Goal: Download file/media

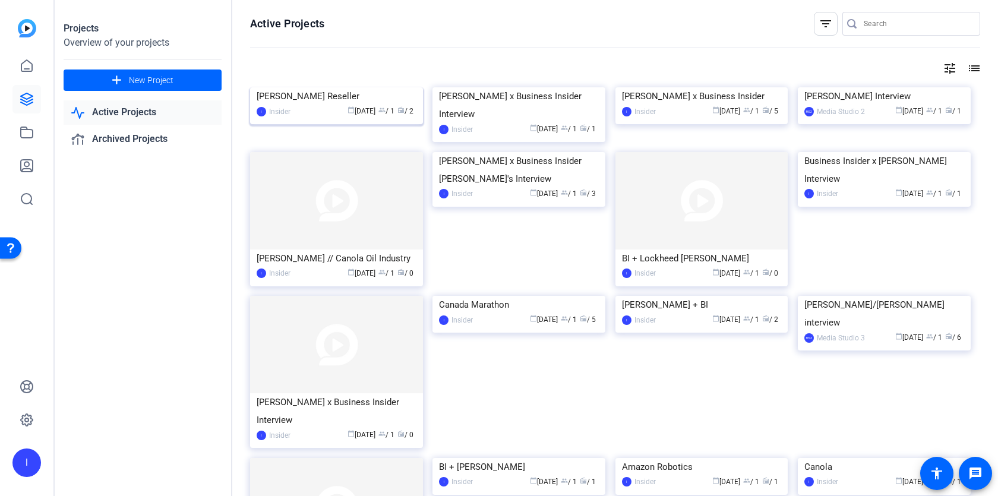
click at [345, 87] on img at bounding box center [336, 87] width 173 height 0
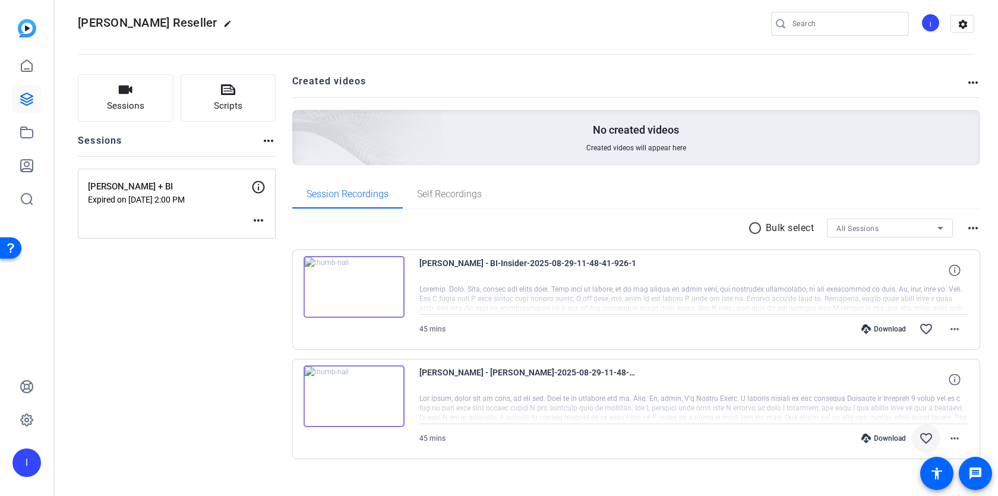
scroll to position [27, 0]
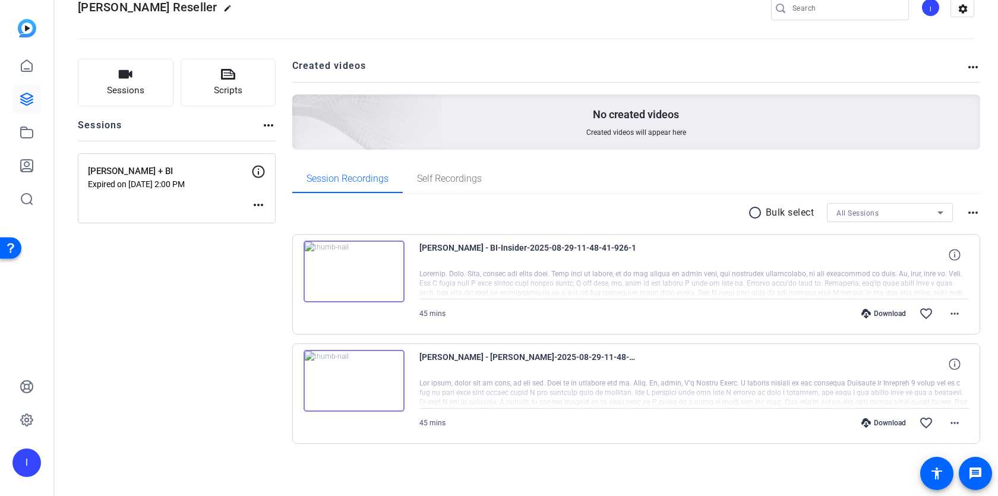
click at [870, 423] on div "Download" at bounding box center [884, 423] width 56 height 10
click at [954, 421] on mat-icon "more_horiz" at bounding box center [955, 423] width 14 height 14
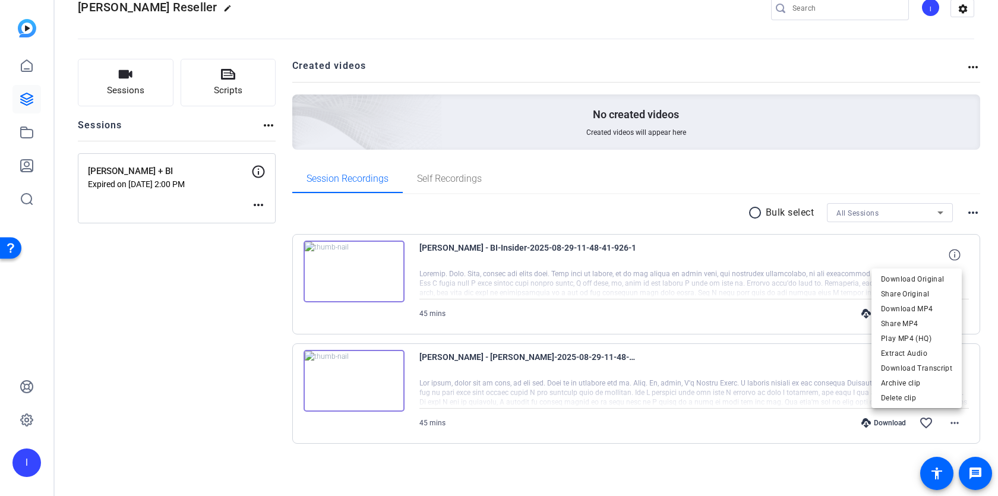
click at [807, 370] on div at bounding box center [499, 248] width 998 height 496
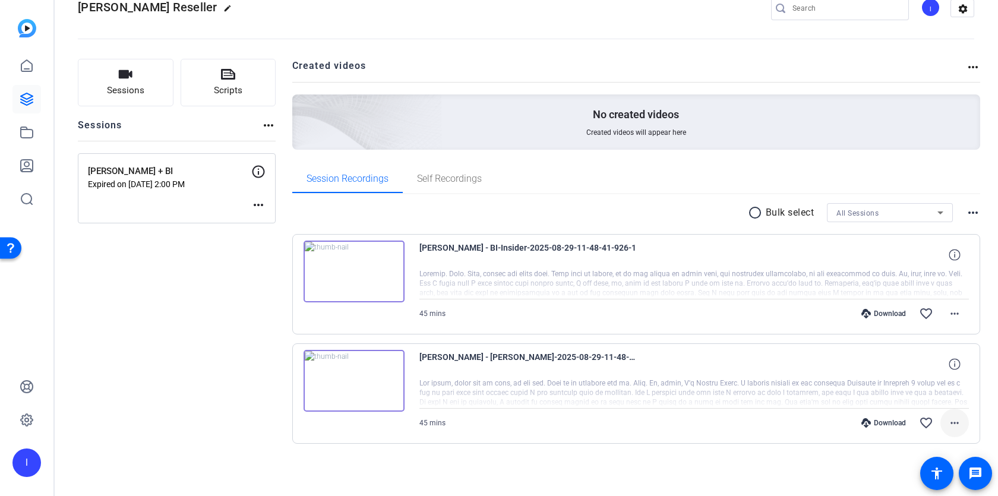
click at [948, 427] on mat-icon "more_horiz" at bounding box center [955, 423] width 14 height 14
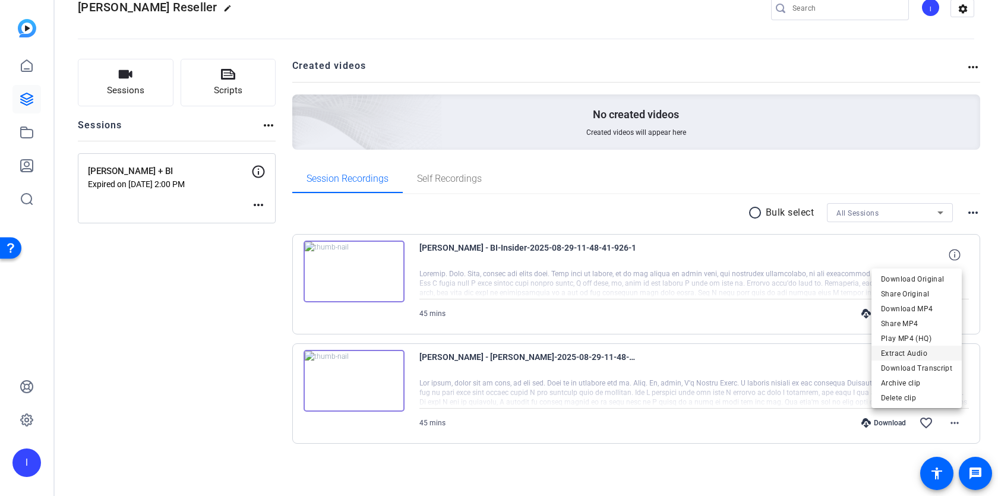
click at [918, 356] on span "Extract Audio" at bounding box center [916, 353] width 71 height 14
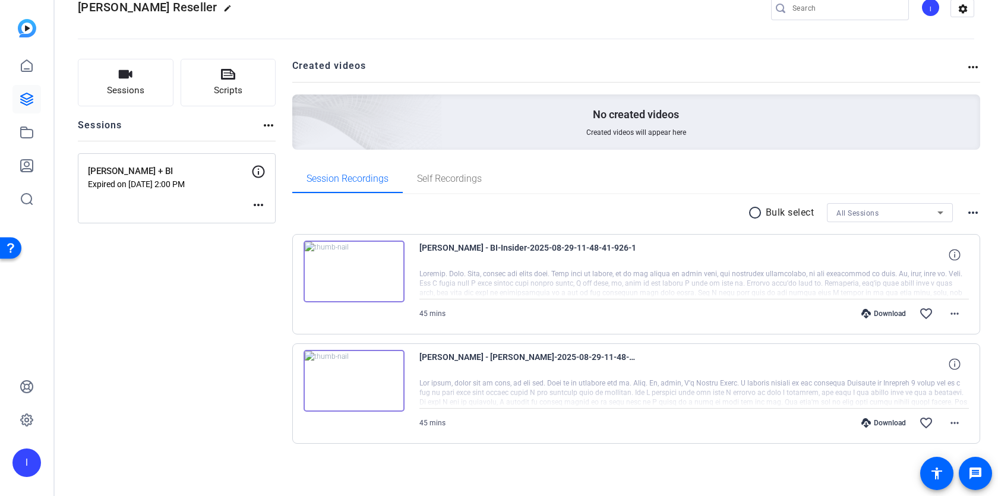
click at [865, 425] on div "Download" at bounding box center [884, 423] width 56 height 10
drag, startPoint x: 944, startPoint y: 451, endPoint x: 945, endPoint y: 424, distance: 27.3
click at [944, 448] on div "radio_button_unchecked Bulk select All Sessions more_horiz [PERSON_NAME] - BI-I…" at bounding box center [636, 338] width 689 height 288
drag, startPoint x: 946, startPoint y: 414, endPoint x: 950, endPoint y: 420, distance: 7.4
click at [948, 417] on button "more_horiz" at bounding box center [955, 423] width 29 height 29
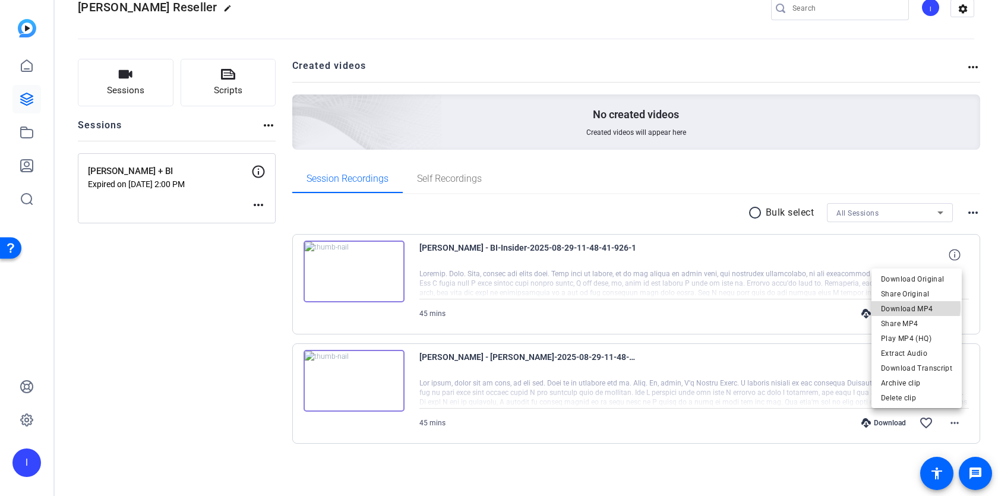
click at [915, 308] on span "Download MP4" at bounding box center [916, 309] width 71 height 14
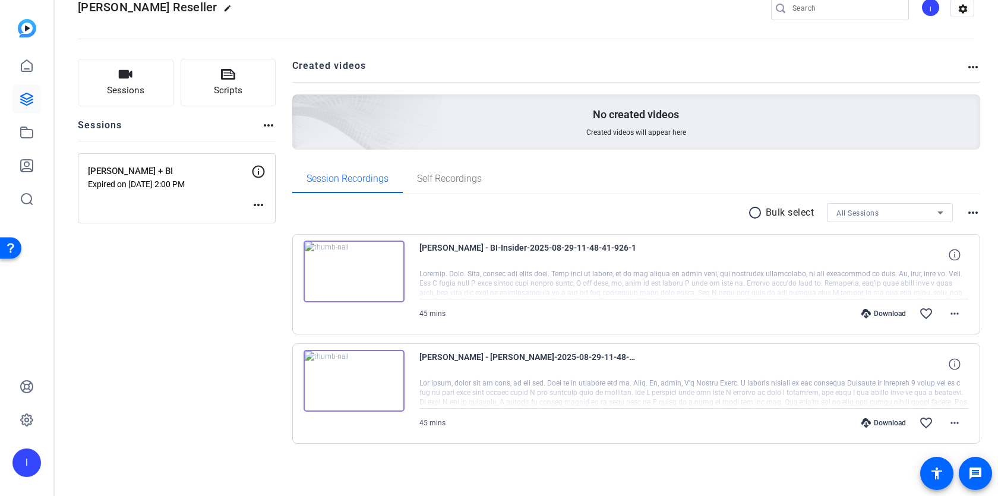
click at [568, 75] on h2 "Created videos" at bounding box center [629, 70] width 675 height 23
click at [345, 357] on img at bounding box center [354, 381] width 101 height 62
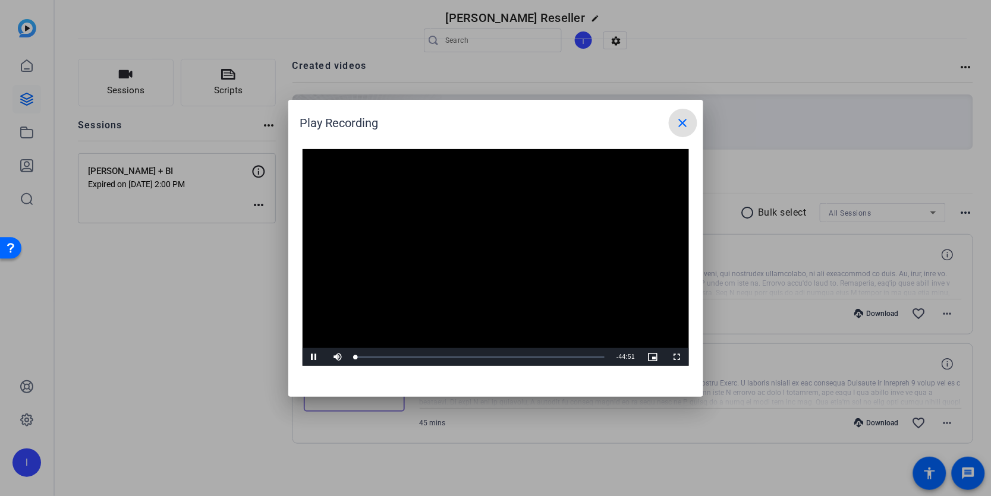
click at [476, 283] on video "Video Player" at bounding box center [496, 258] width 386 height 218
drag, startPoint x: 304, startPoint y: 364, endPoint x: 314, endPoint y: 363, distance: 10.2
click at [314, 357] on span "Video Player" at bounding box center [315, 357] width 24 height 0
click at [406, 356] on div "Loaded : 1.64% 08:40 00:00" at bounding box center [480, 357] width 249 height 3
click at [514, 363] on div "Loaded : 21.69% 28:28 28:28" at bounding box center [480, 357] width 261 height 18
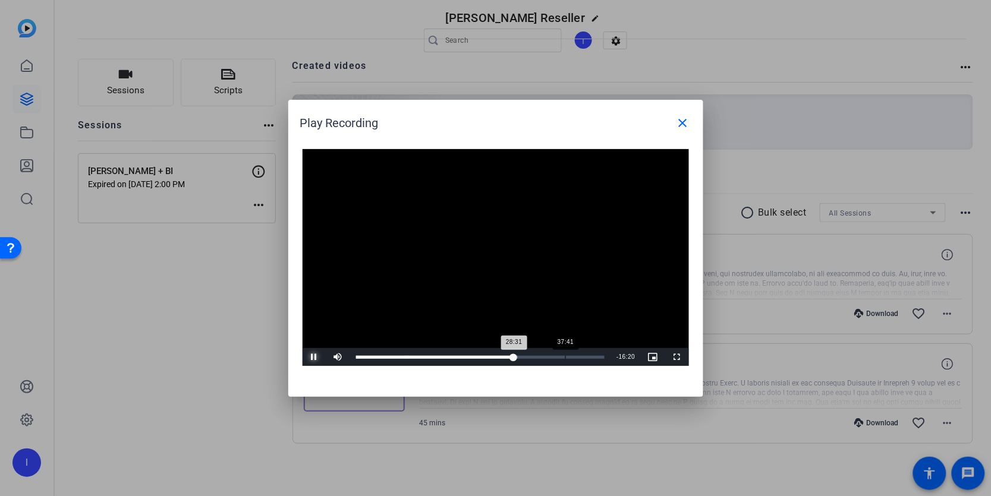
click at [564, 354] on div "Loaded : 65.14% 37:41 28:31" at bounding box center [480, 357] width 261 height 18
click at [679, 127] on mat-icon "close" at bounding box center [683, 123] width 14 height 14
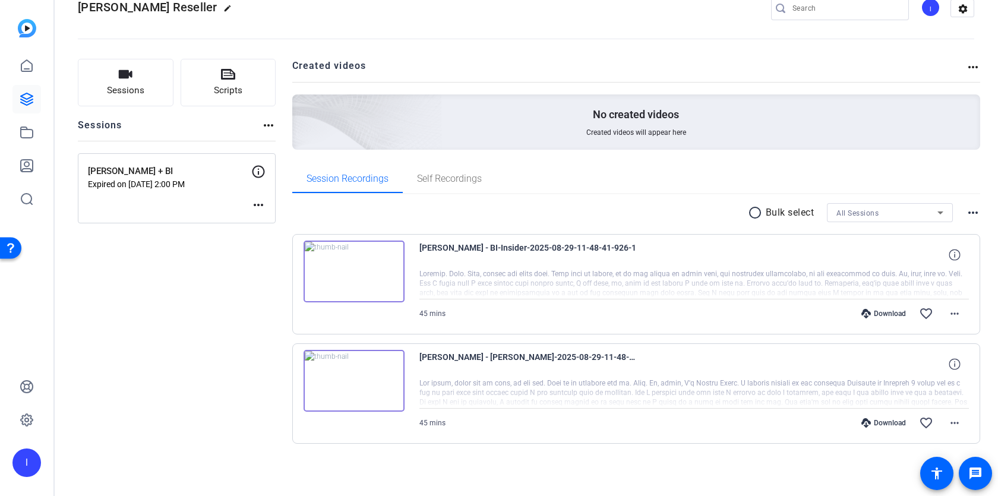
click at [360, 282] on img at bounding box center [354, 272] width 101 height 62
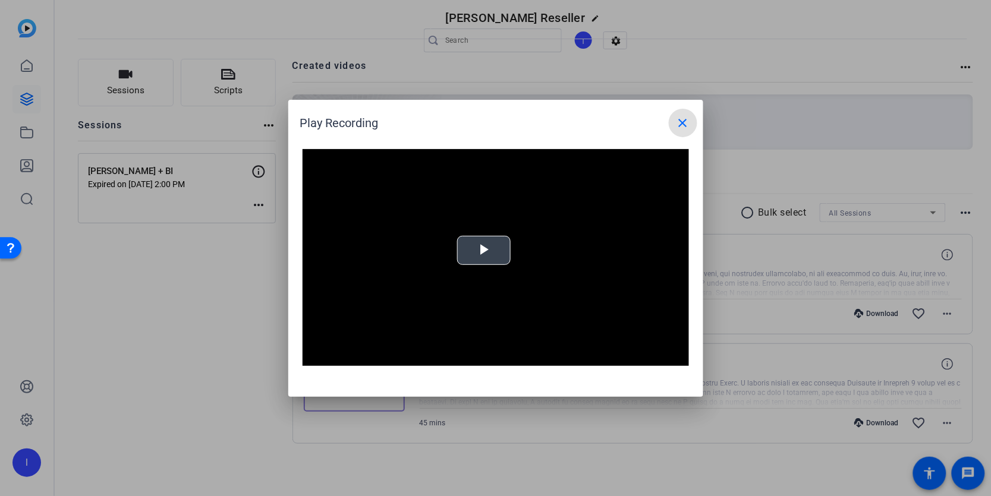
click at [489, 228] on video "Video Player" at bounding box center [496, 258] width 386 height 218
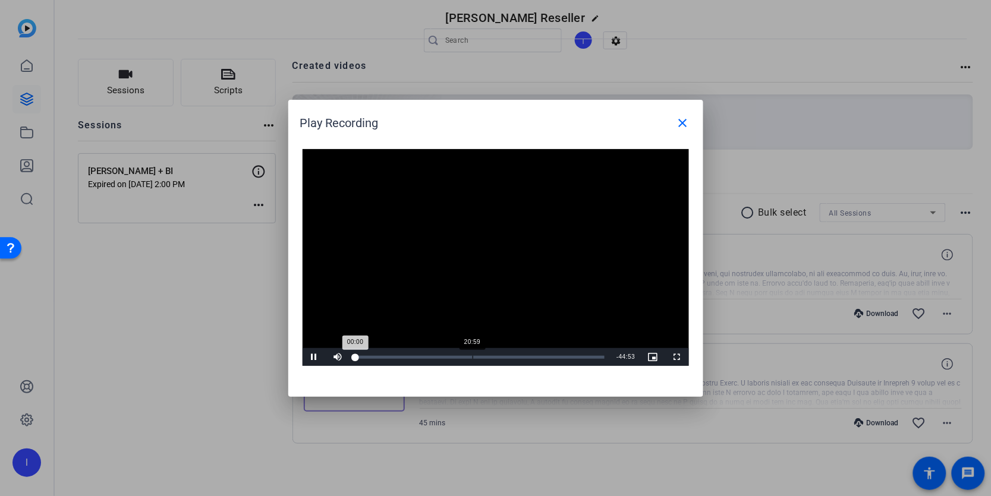
click at [472, 360] on div "Loaded : 0% 20:59 00:00" at bounding box center [480, 357] width 261 height 18
click at [500, 355] on div "Loaded : 50.91% 26:08 26:08" at bounding box center [480, 357] width 261 height 18
click at [544, 359] on div "Loaded : 60.82% 33:57 26:08" at bounding box center [480, 357] width 261 height 18
click at [560, 358] on div "36:44" at bounding box center [560, 357] width 1 height 3
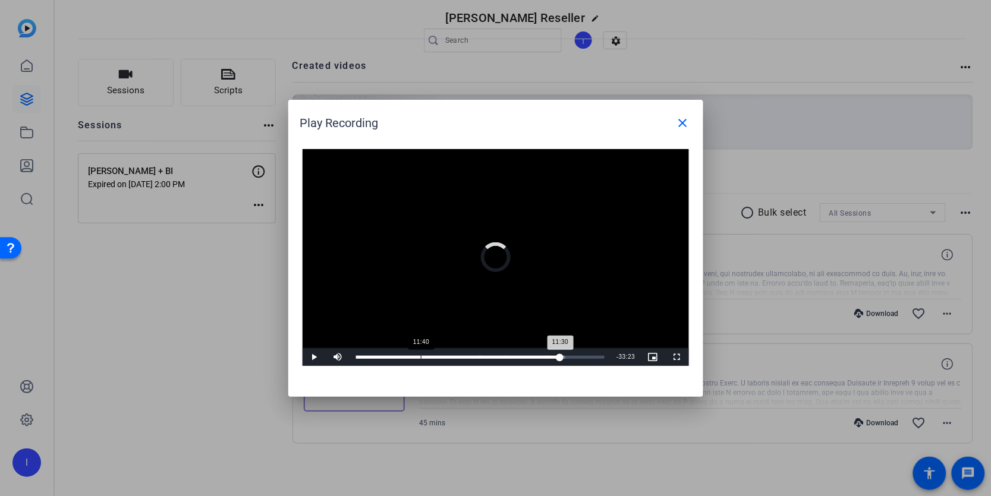
click at [420, 361] on div "Loaded : 84.15% 11:40 11:30" at bounding box center [480, 357] width 261 height 18
click at [681, 121] on mat-icon "close" at bounding box center [683, 123] width 14 height 14
